Goal: Entertainment & Leisure: Consume media (video, audio)

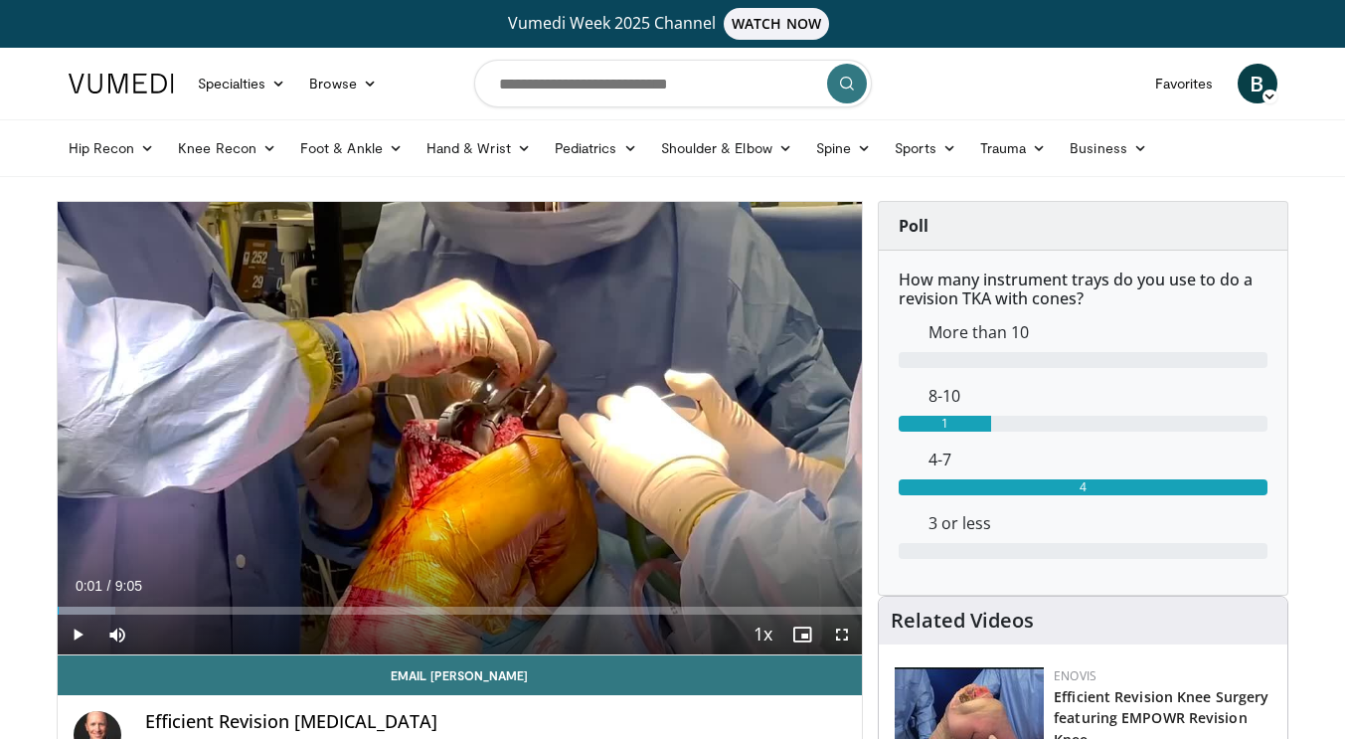
click at [408, 381] on div "10 seconds Tap to unmute" at bounding box center [460, 428] width 805 height 452
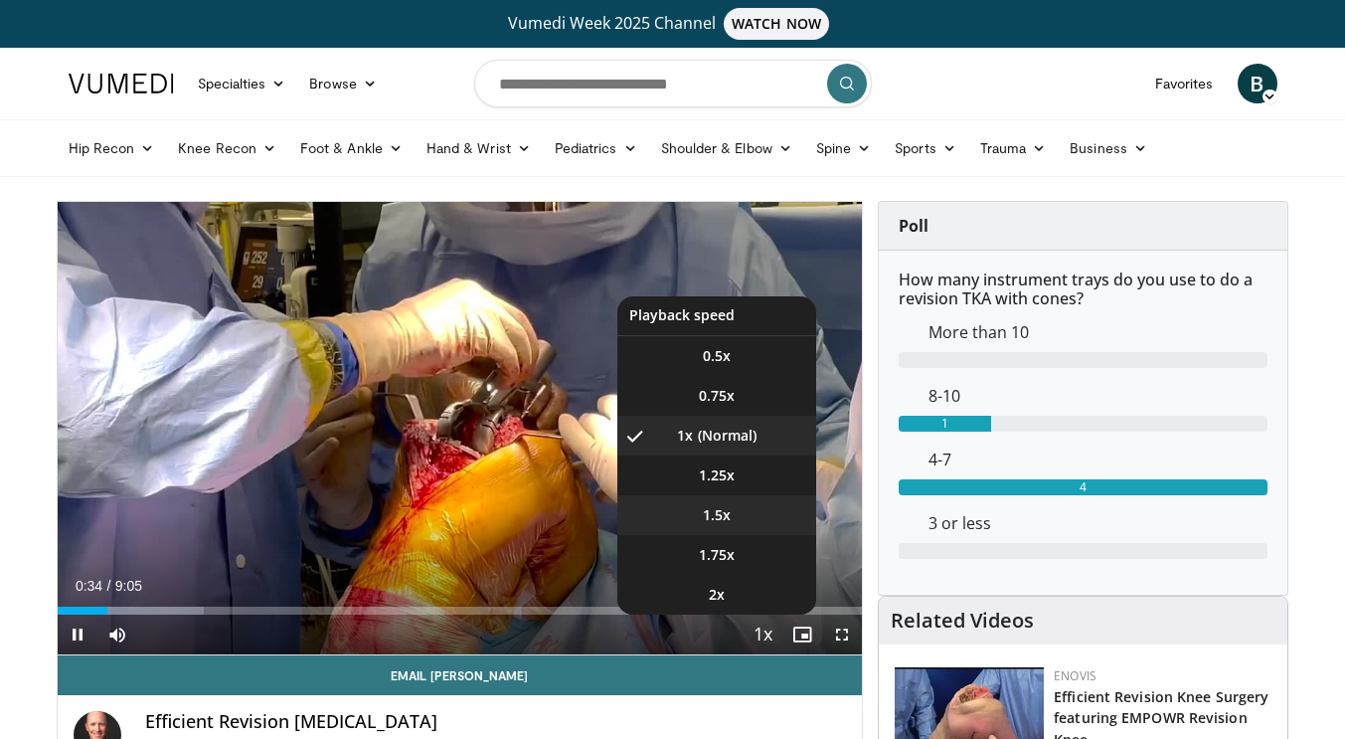
click at [710, 509] on span "1.5x" at bounding box center [717, 515] width 28 height 20
click at [756, 631] on span "Video Player" at bounding box center [763, 635] width 28 height 40
click at [771, 628] on span "Video Player" at bounding box center [763, 635] width 28 height 40
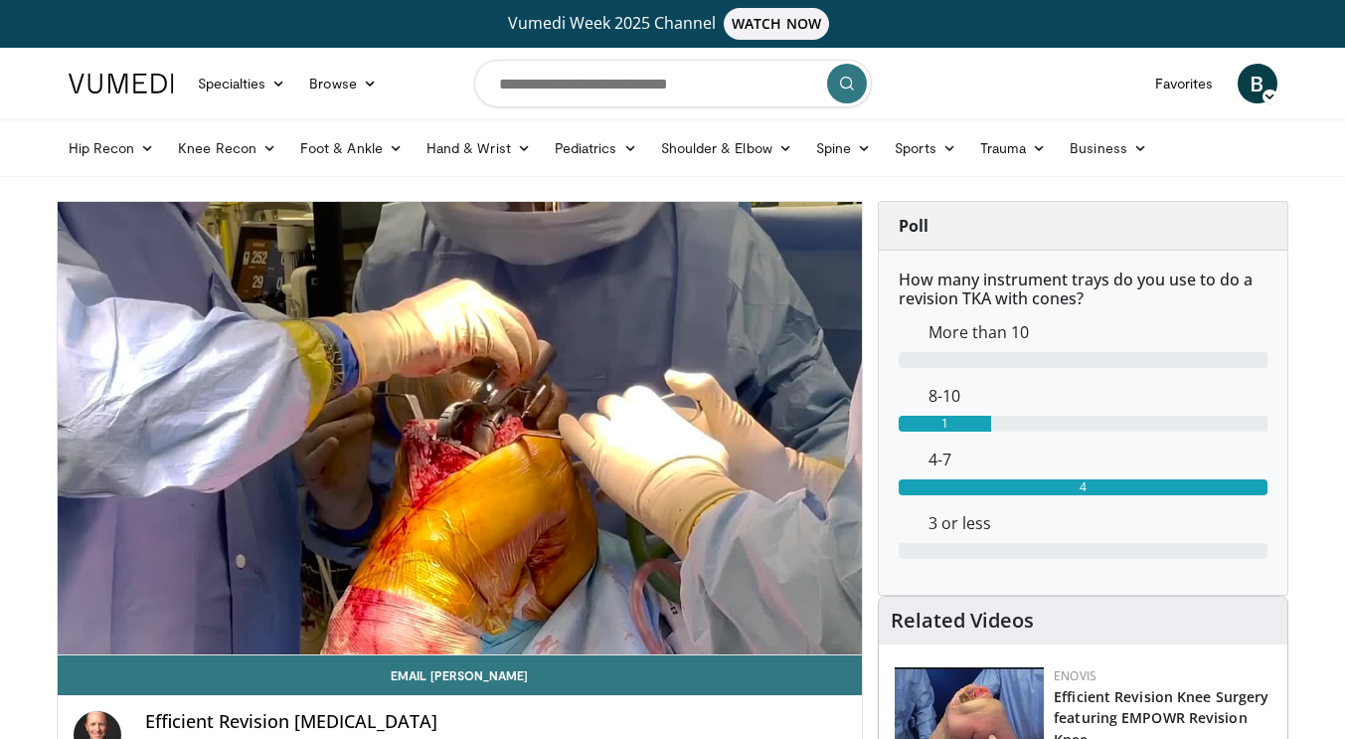
click at [771, 628] on video-js "**********" at bounding box center [460, 428] width 805 height 453
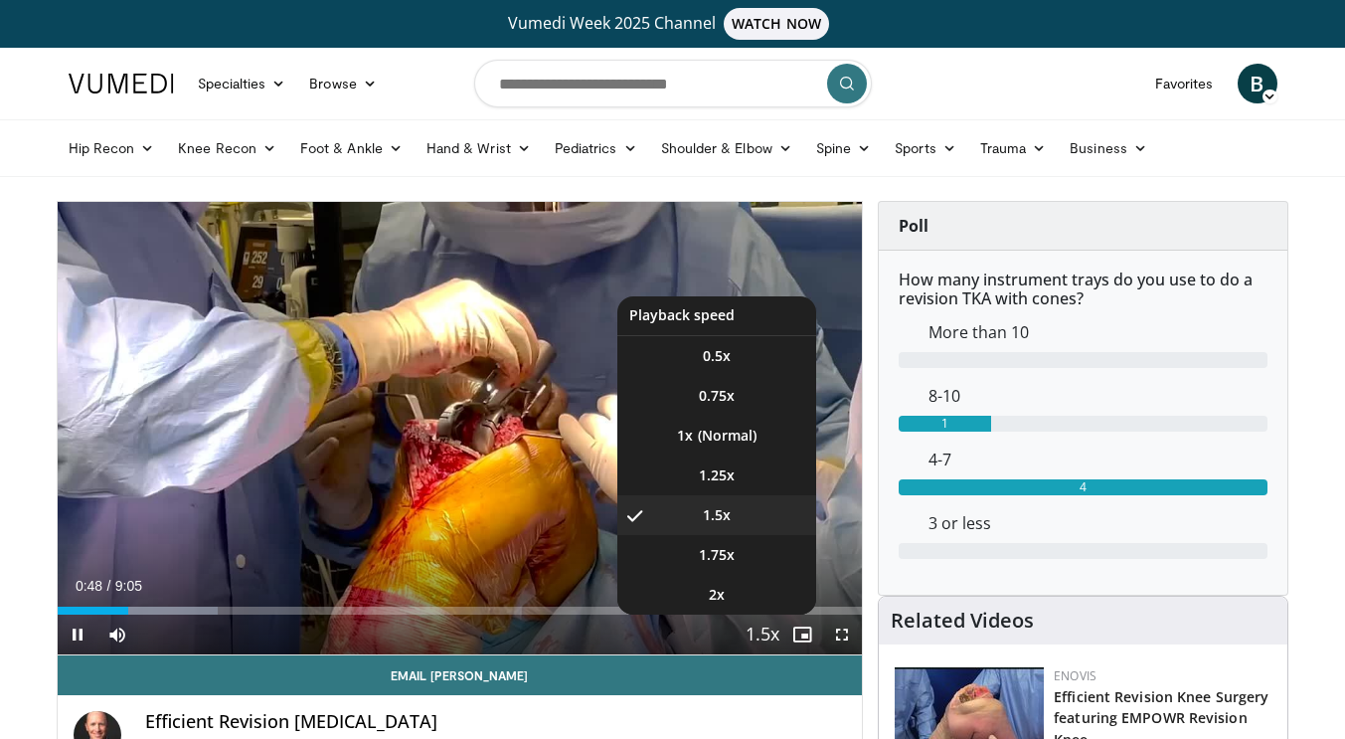
click at [752, 645] on span "Video Player" at bounding box center [763, 635] width 28 height 40
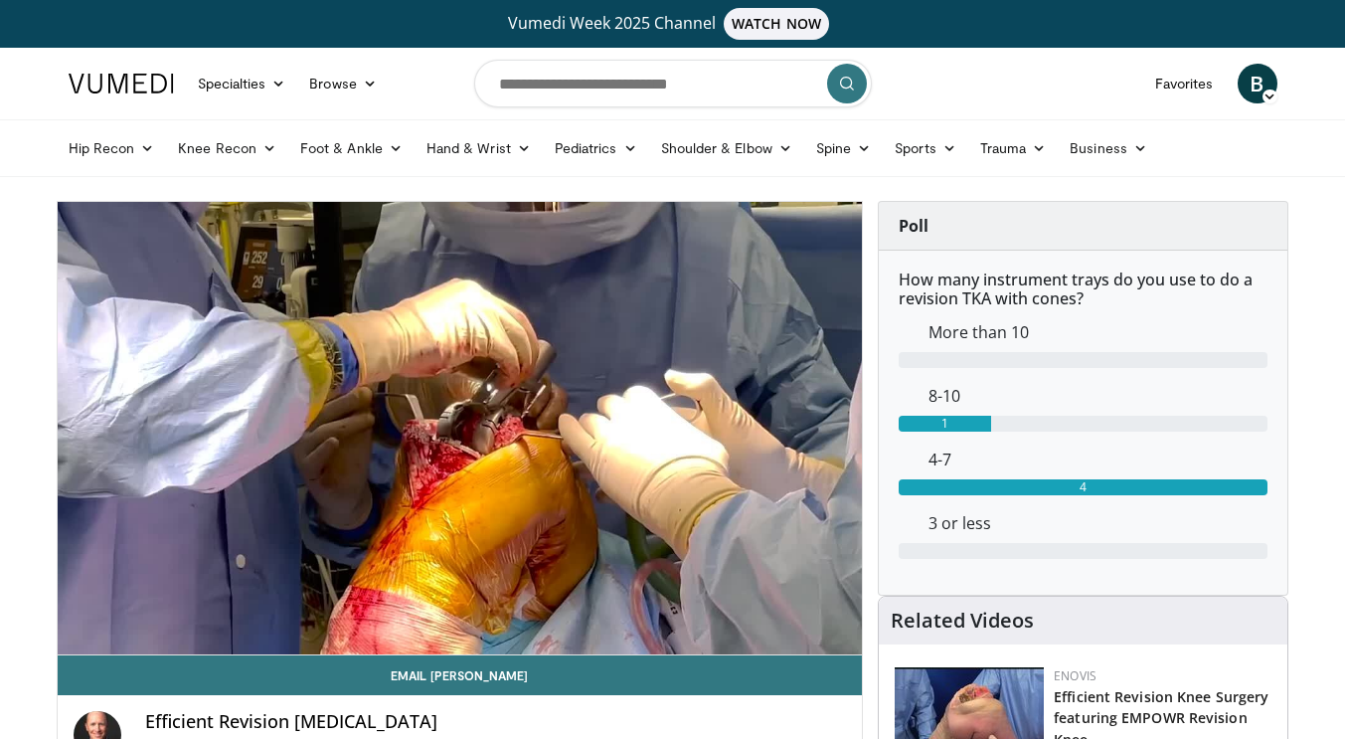
click at [752, 645] on div "10 seconds Tap to unmute" at bounding box center [460, 428] width 805 height 452
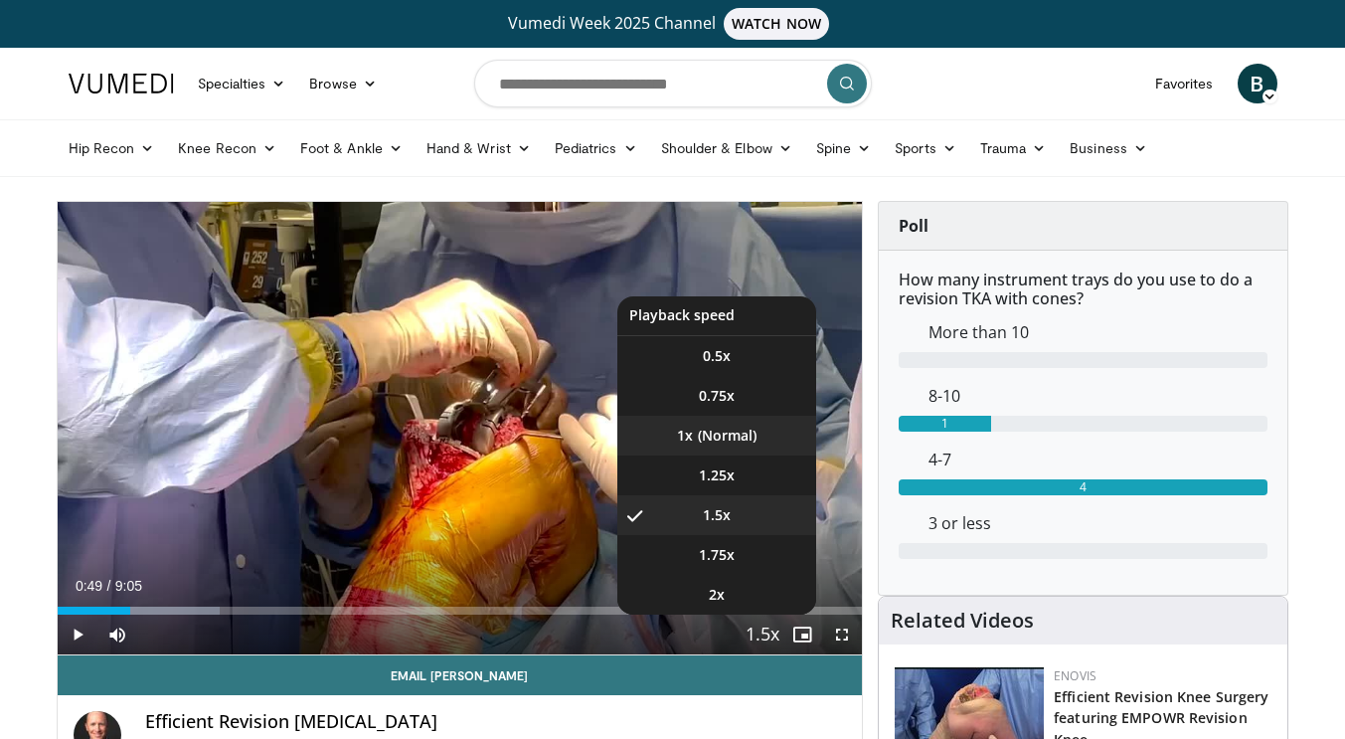
click at [737, 448] on li "1x" at bounding box center [716, 436] width 199 height 40
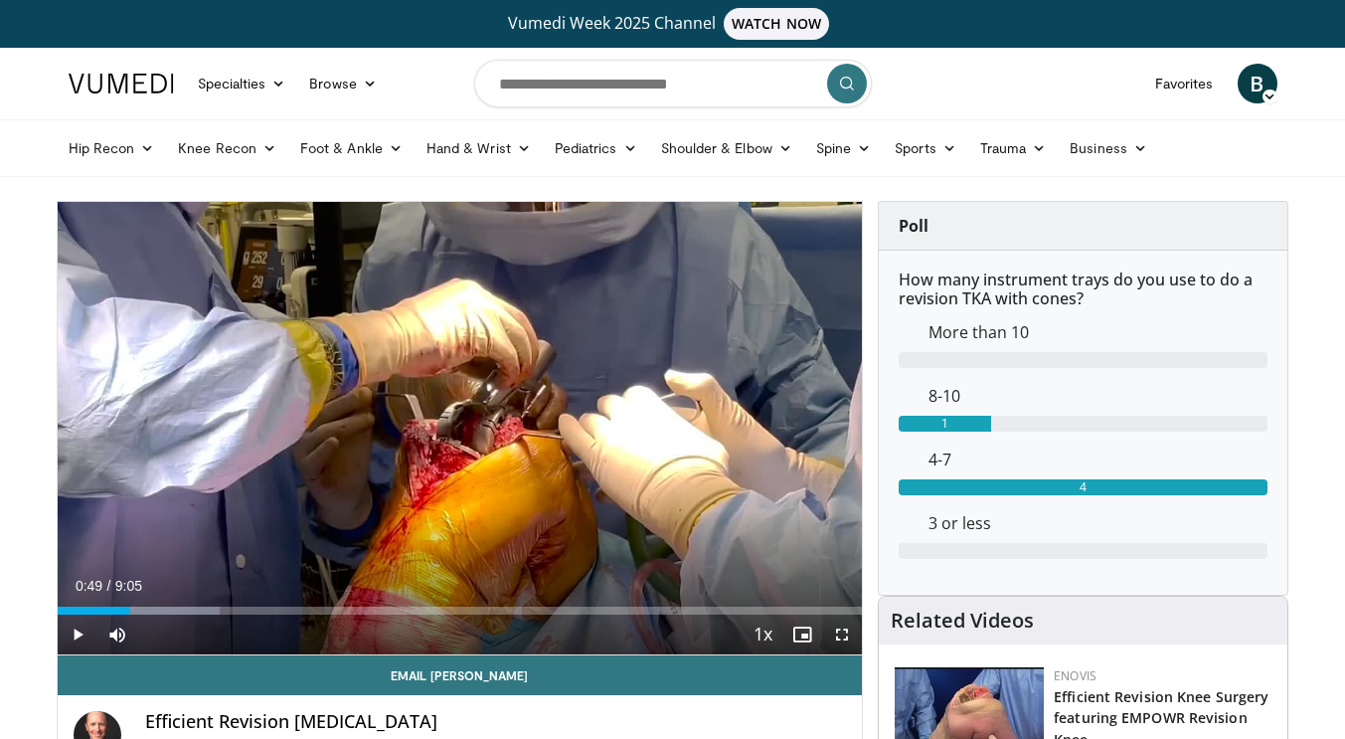
click at [737, 448] on div "10 seconds Tap to unmute" at bounding box center [460, 428] width 805 height 452
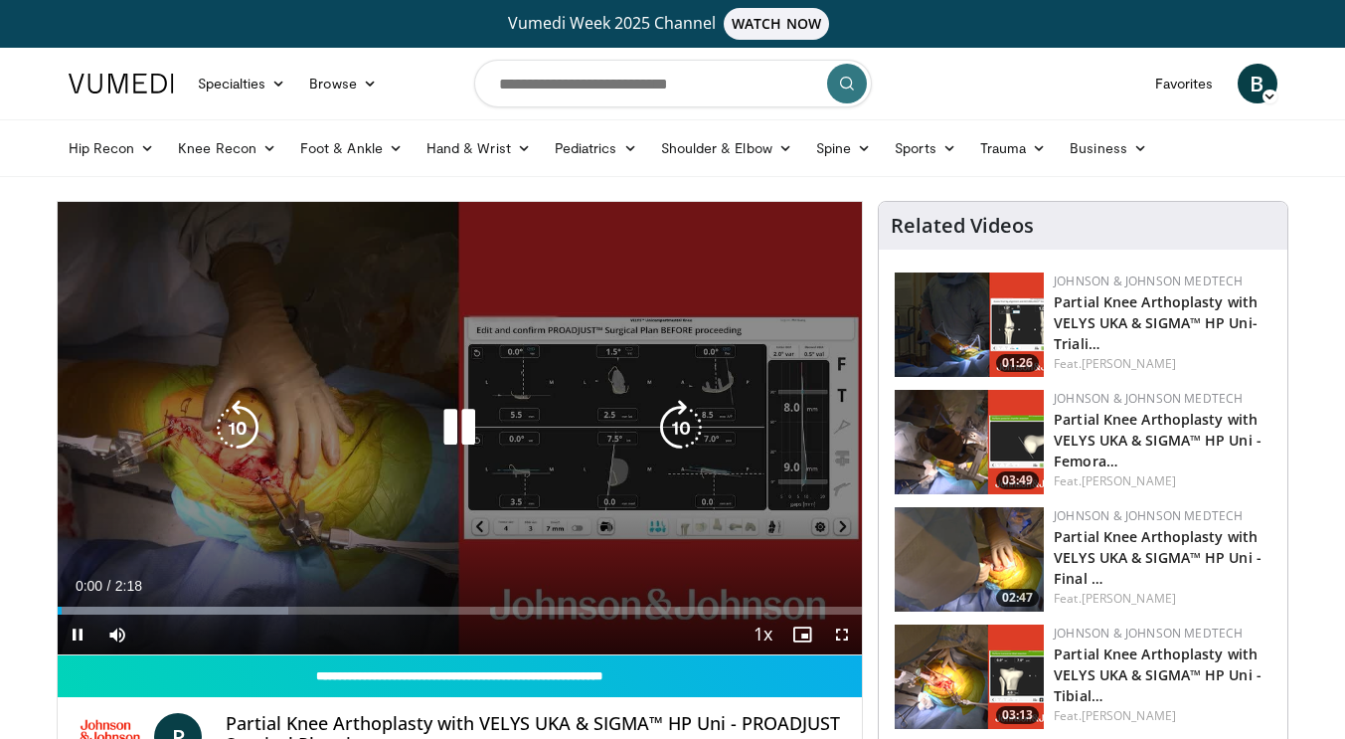
click at [447, 417] on icon "Video Player" at bounding box center [459, 428] width 56 height 56
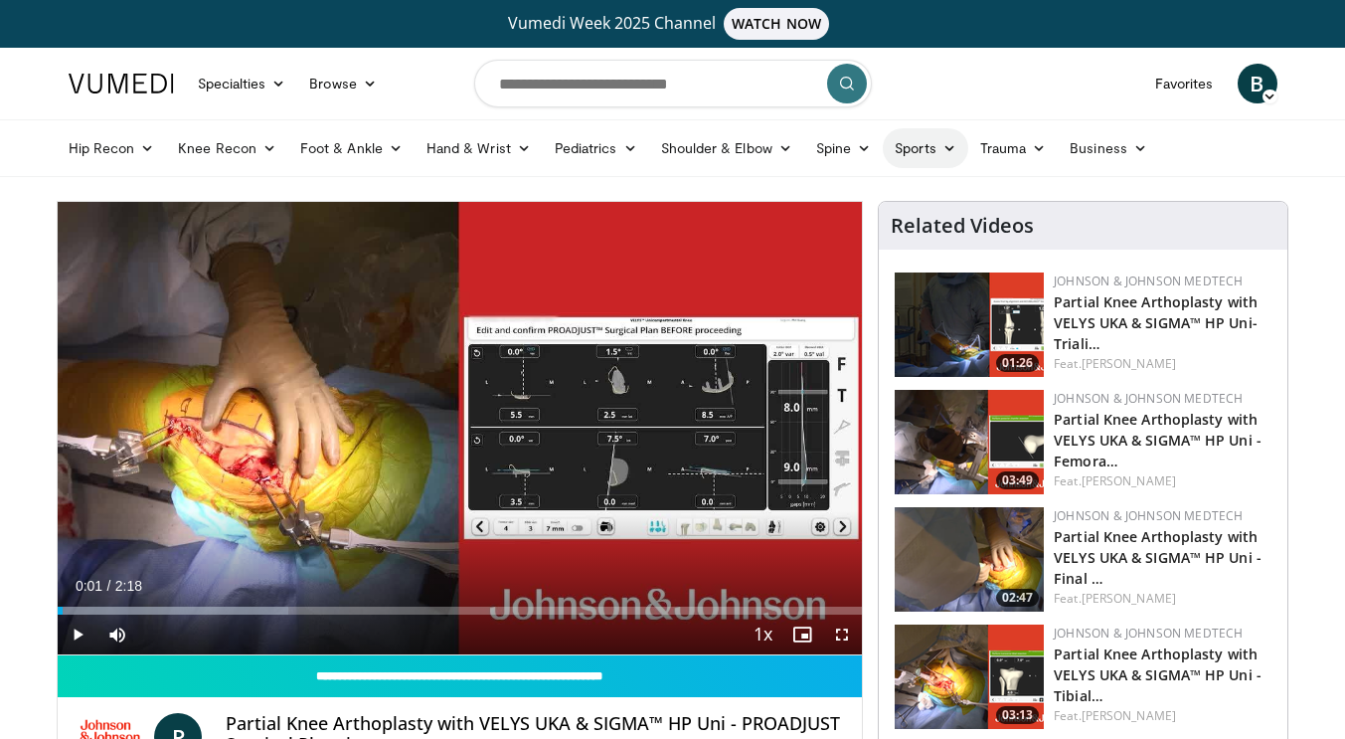
scroll to position [328, 0]
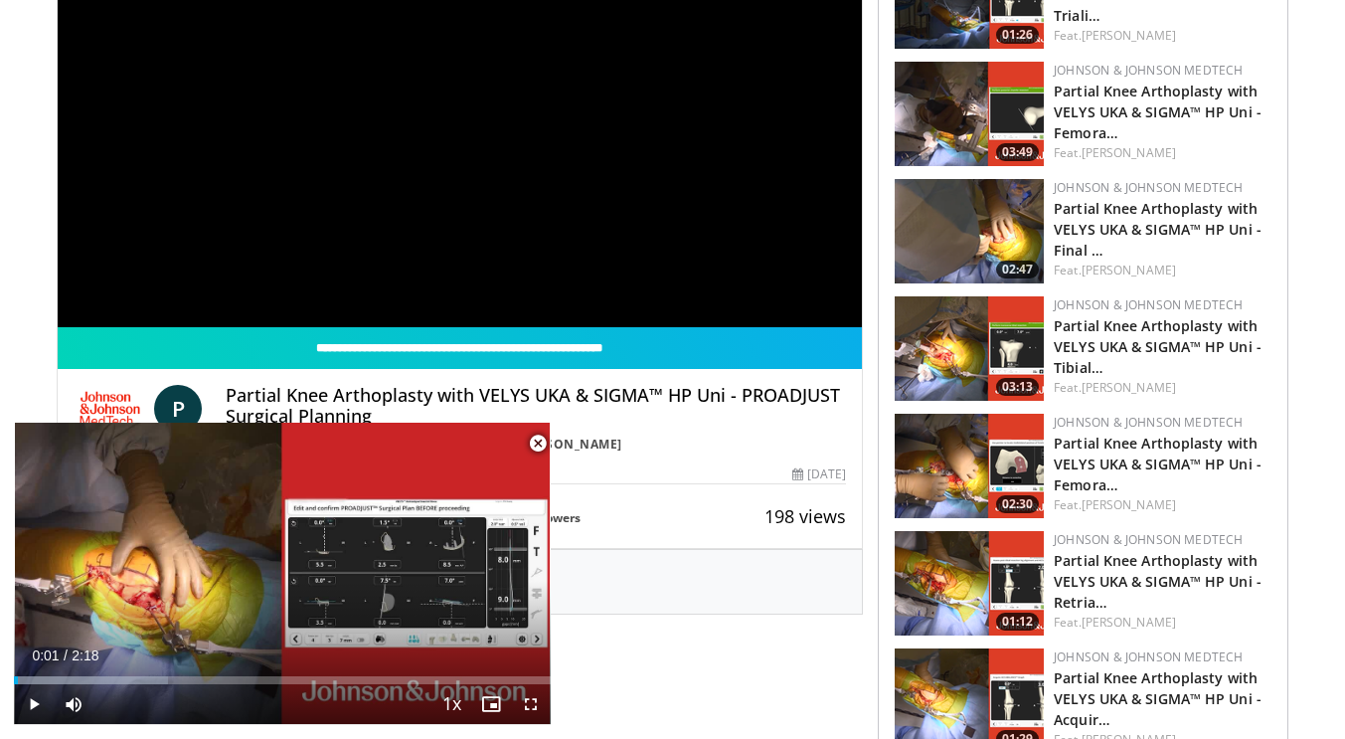
click at [534, 439] on span "Video Player" at bounding box center [538, 443] width 40 height 40
